Goal: Communication & Community: Answer question/provide support

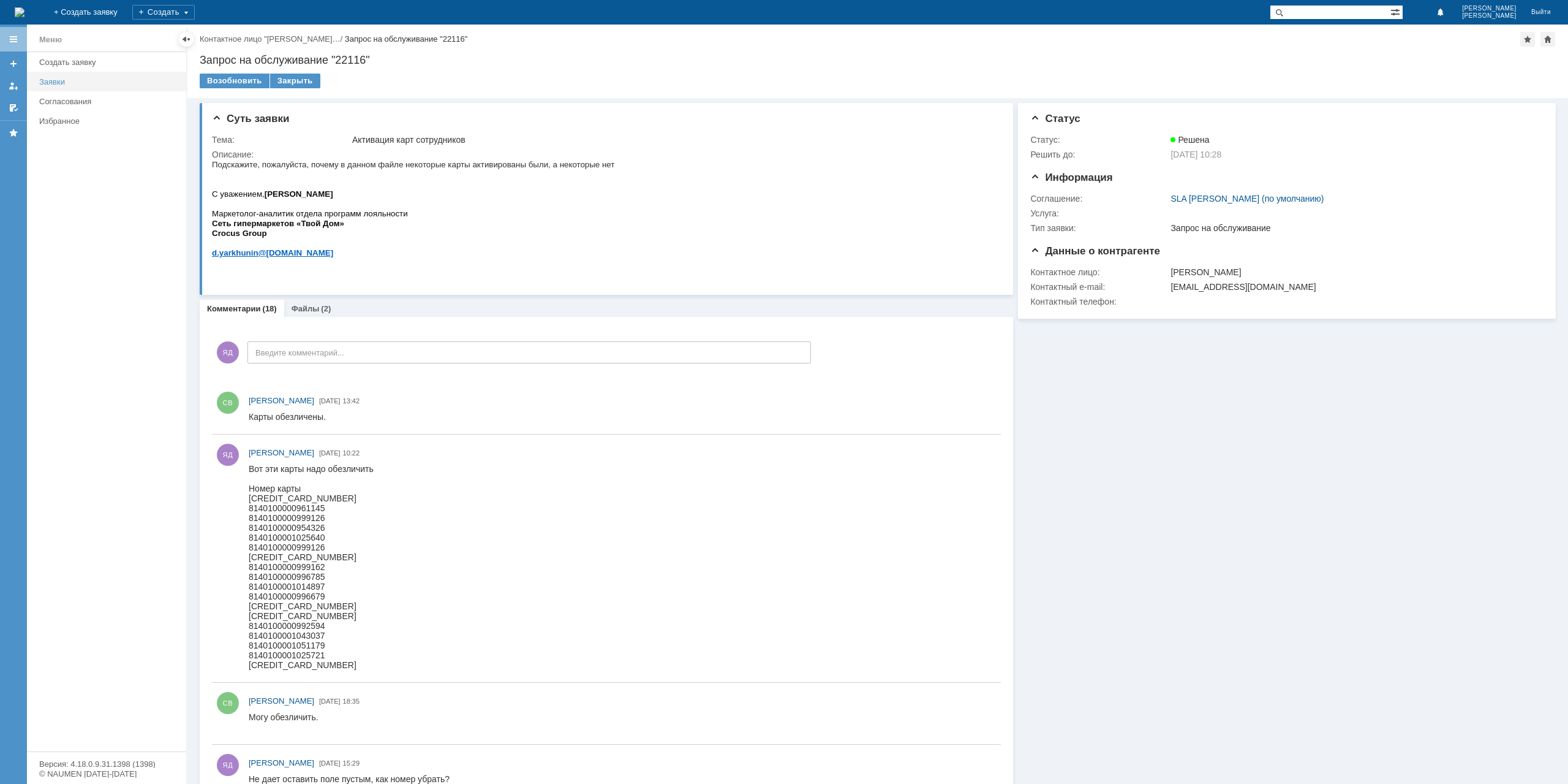
click at [64, 82] on div "Заявки" at bounding box center [109, 82] width 140 height 9
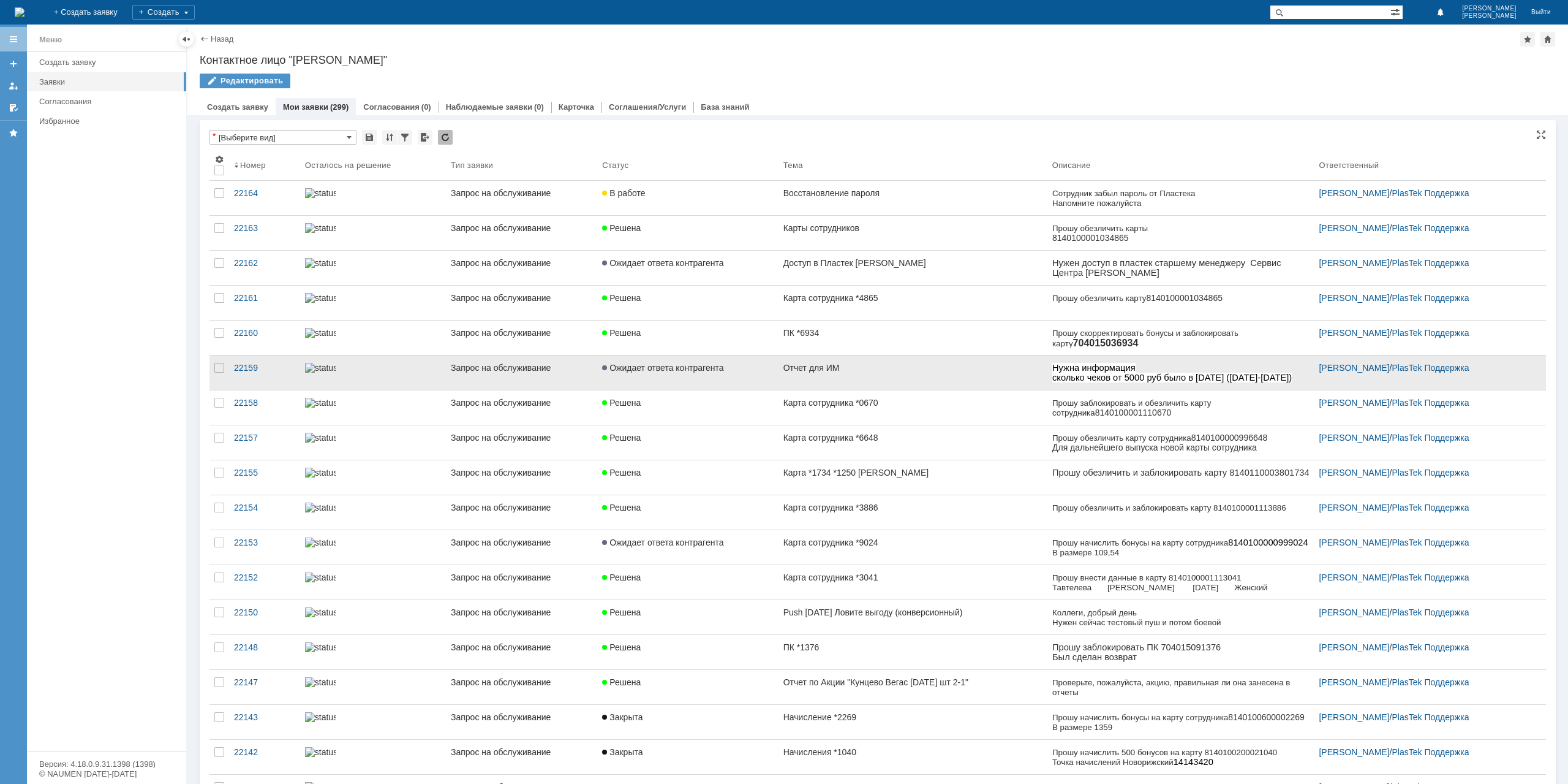
click at [784, 367] on div "Отчет для ИМ" at bounding box center [913, 367] width 259 height 10
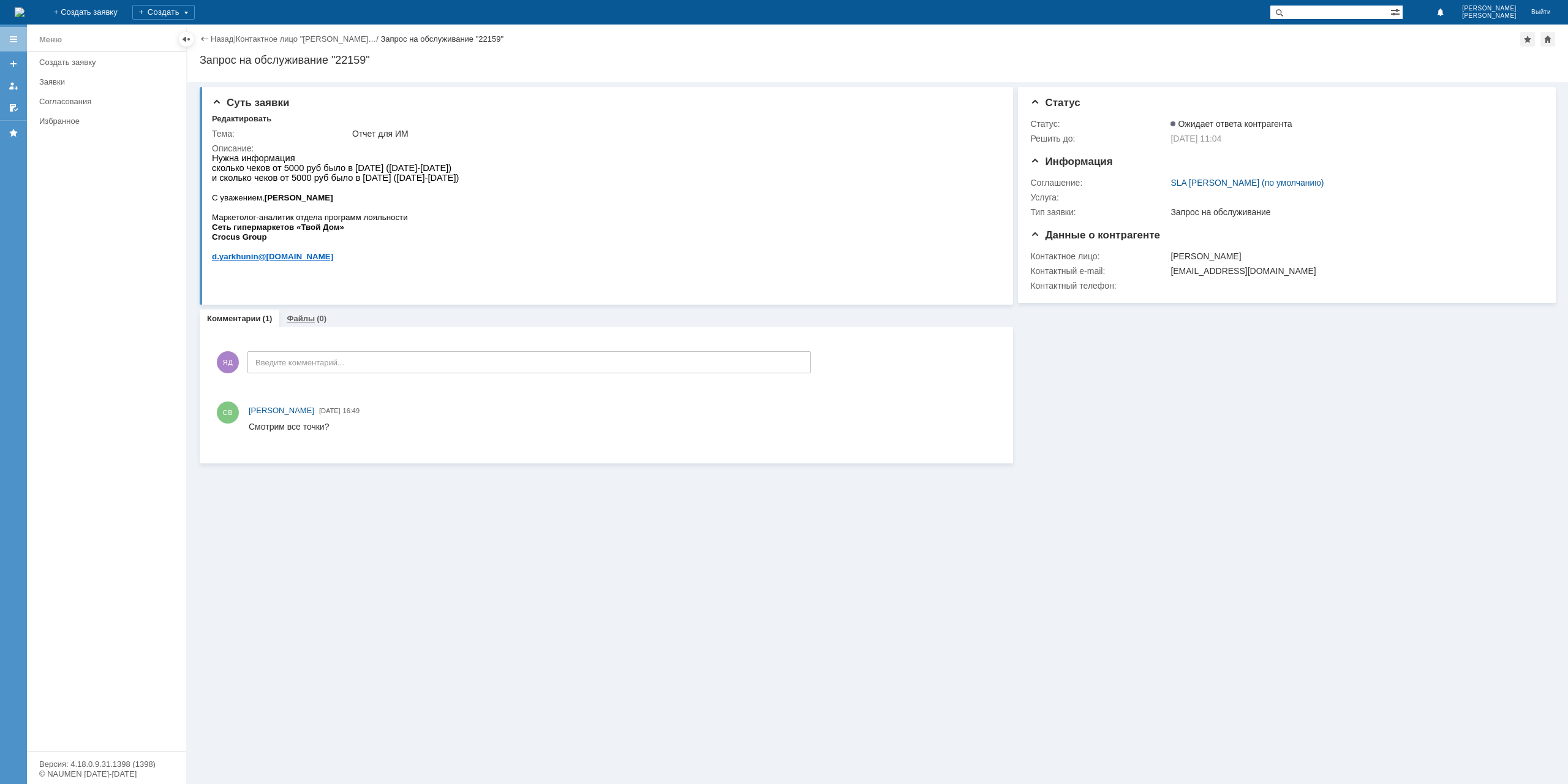
click at [301, 323] on div "Файлы (0)" at bounding box center [306, 318] width 54 height 17
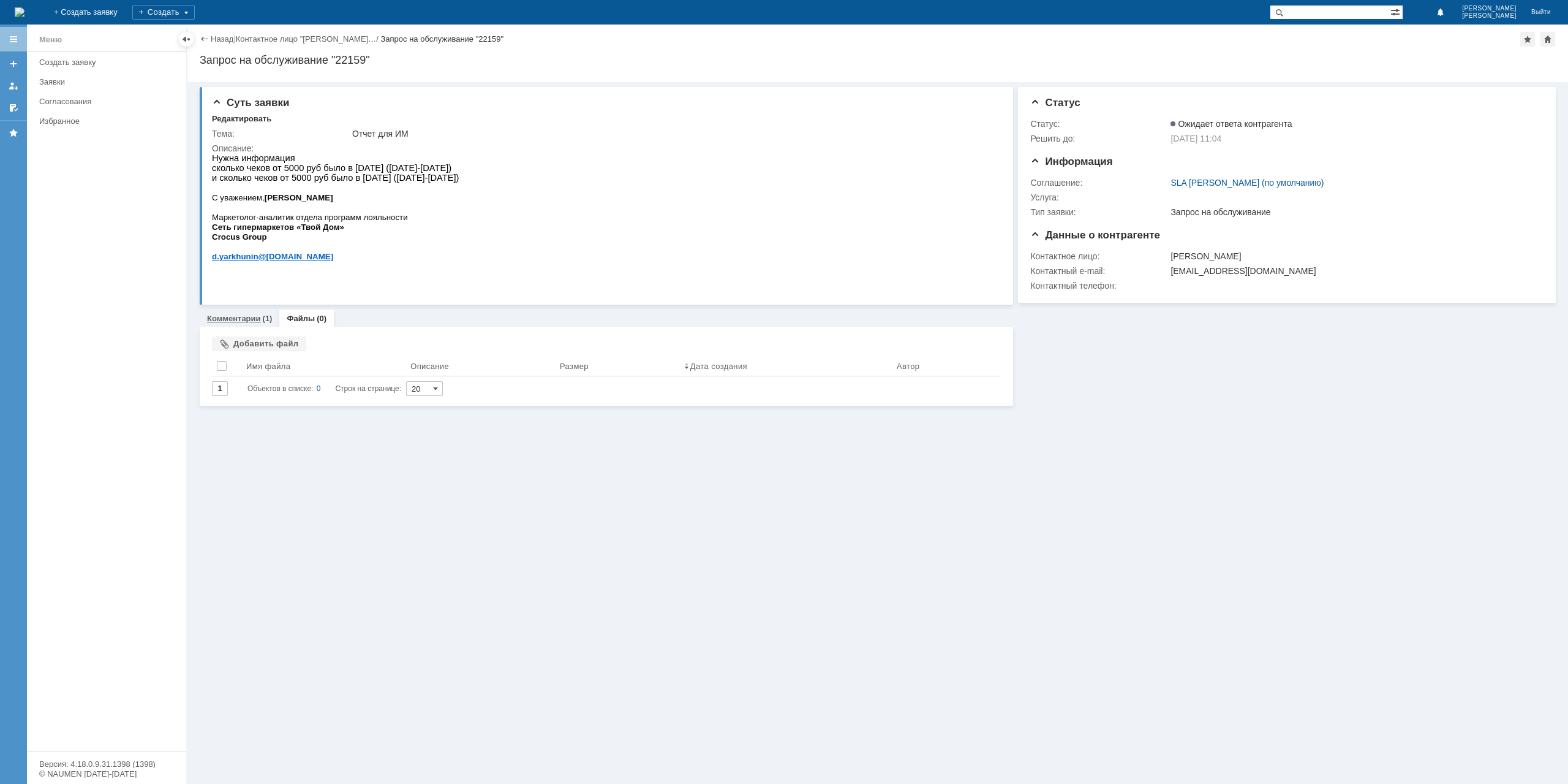
click at [257, 317] on link "Комментарии" at bounding box center [233, 318] width 54 height 9
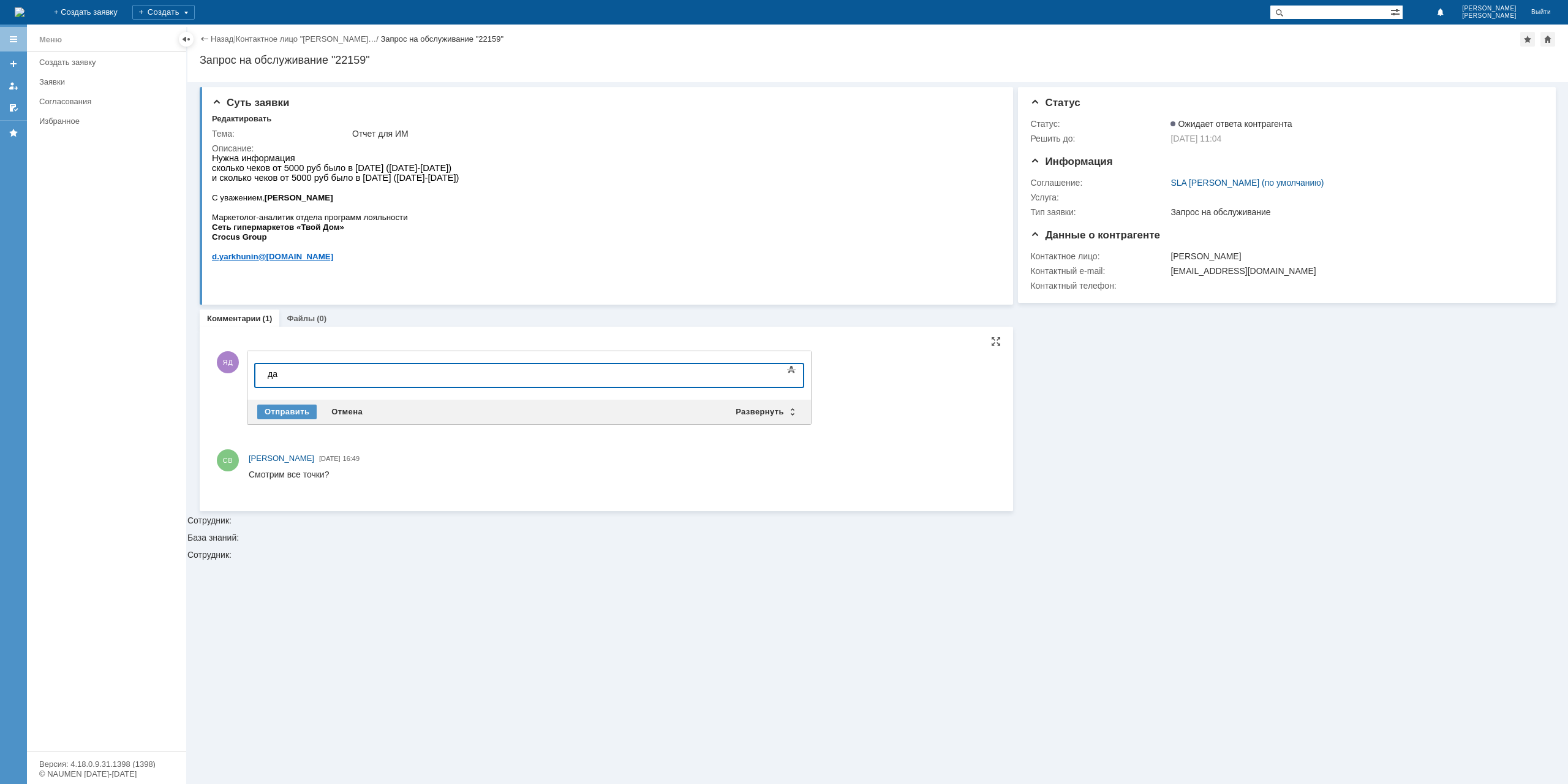
click at [285, 422] on div "ЯД Добавление комментария Внимание! Основные параметры Текст Жирный Курсив Подч…" at bounding box center [511, 387] width 599 height 105
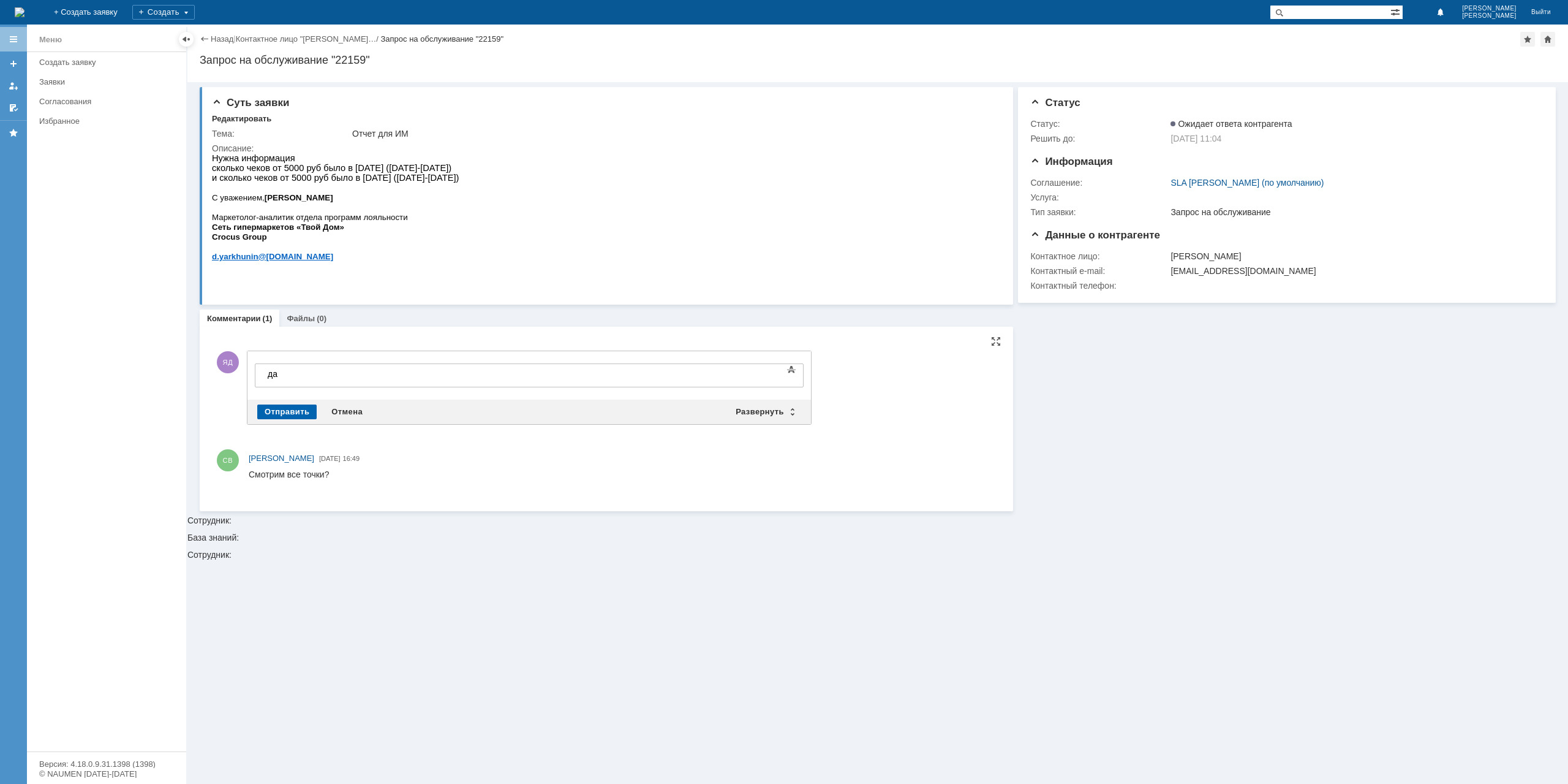
click at [286, 413] on div "Отправить" at bounding box center [287, 411] width 59 height 15
click at [221, 31] on div "Назад | Контактное лицо "Ярхунин Денис… / Запрос на обслуживание "22159" Запрос…" at bounding box center [877, 53] width 1380 height 58
click at [218, 43] on link "Назад" at bounding box center [222, 39] width 23 height 9
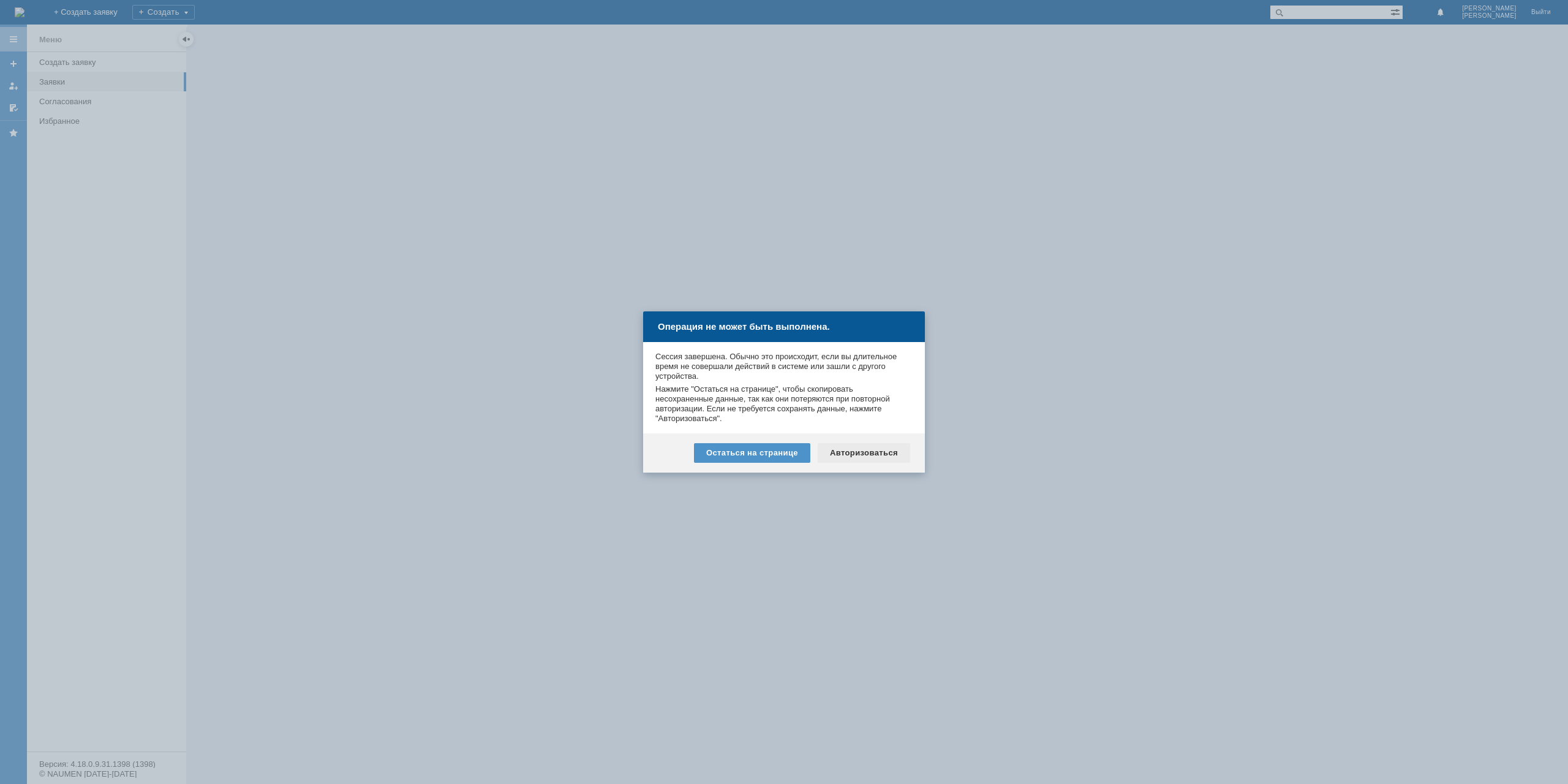
click at [849, 450] on div "Авторизоваться" at bounding box center [864, 453] width 92 height 19
